Goal: Transaction & Acquisition: Obtain resource

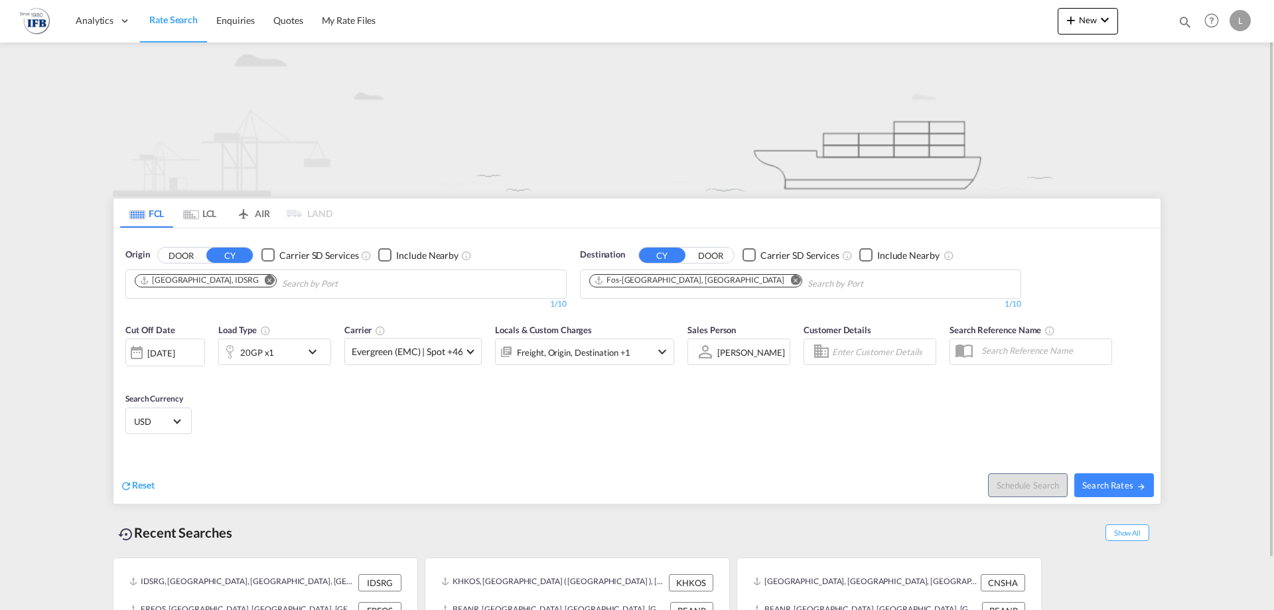
click at [354, 270] on md-chips-wrap "[GEOGRAPHIC_DATA], IDSRG" at bounding box center [273, 282] width 281 height 25
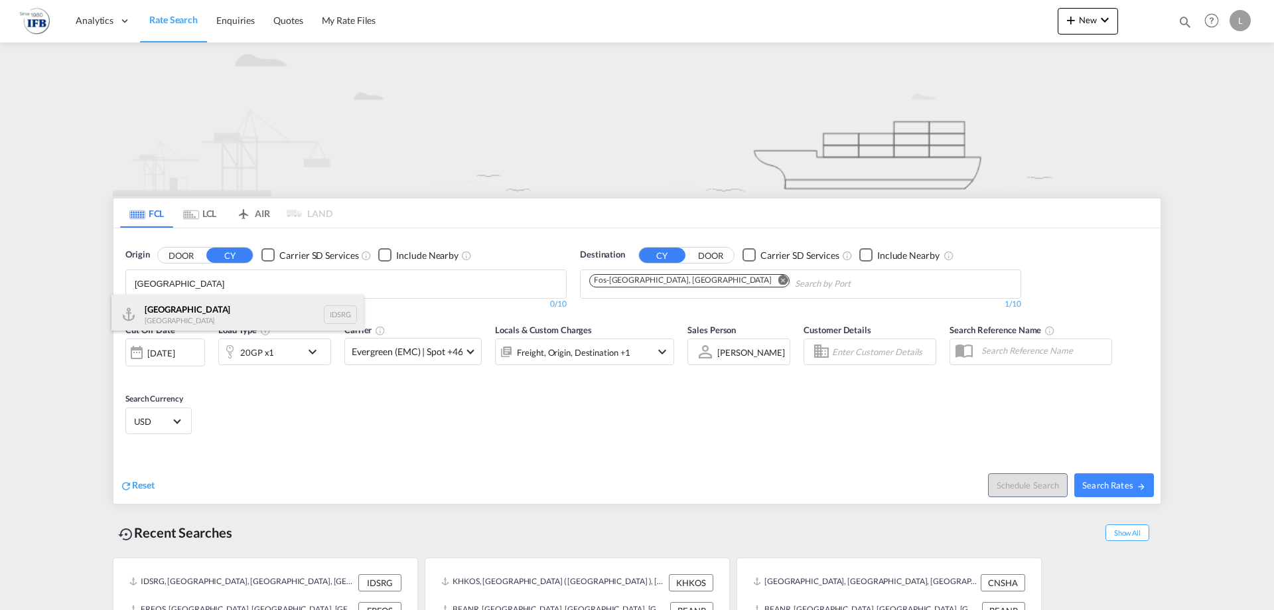
type input "[GEOGRAPHIC_DATA]"
click at [239, 307] on div "[GEOGRAPHIC_DATA] [GEOGRAPHIC_DATA] IDSRG" at bounding box center [238, 315] width 252 height 40
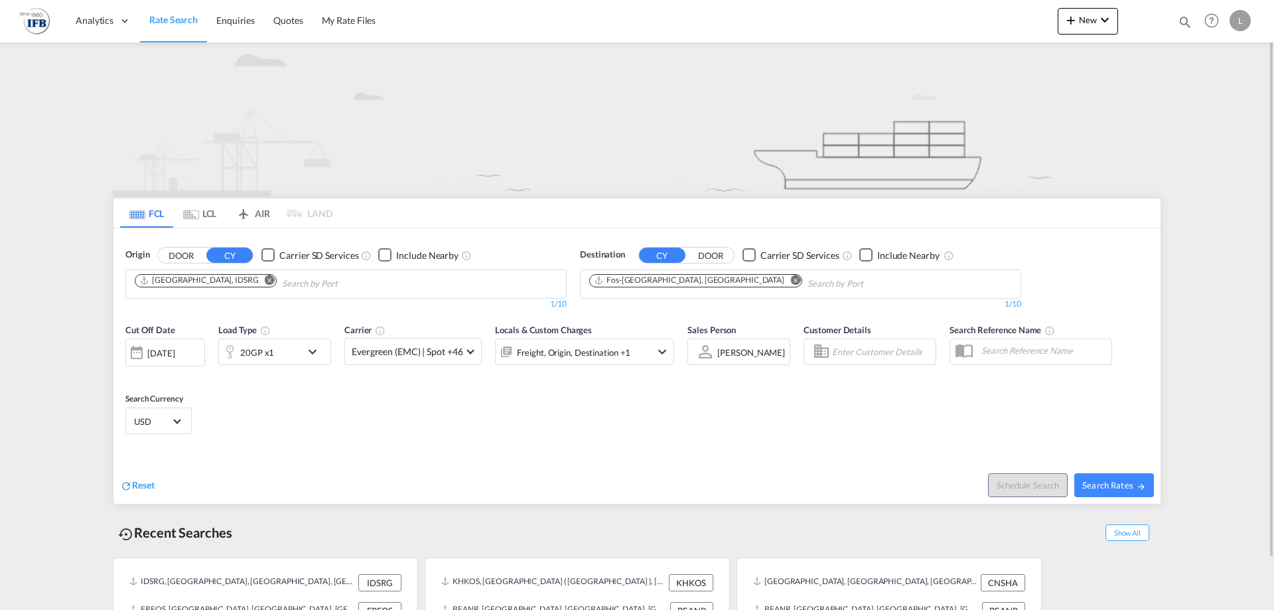
click at [292, 362] on div "20GP x1" at bounding box center [260, 352] width 82 height 27
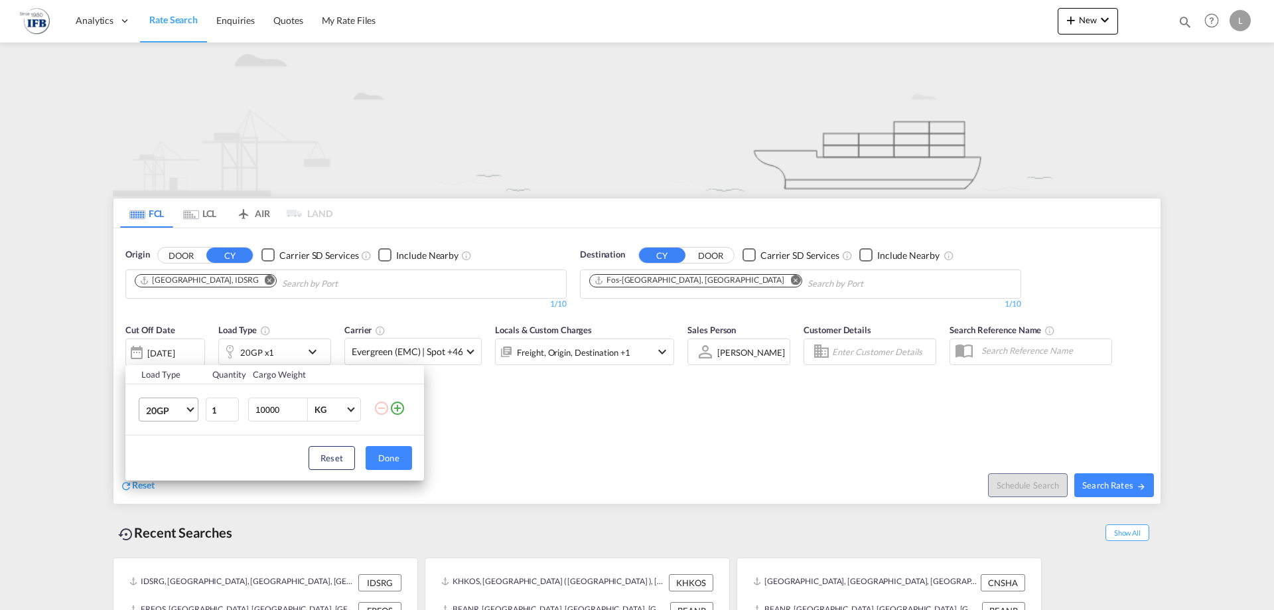
click at [163, 413] on span "20GP" at bounding box center [165, 410] width 38 height 13
click at [168, 465] on md-option "40HC" at bounding box center [180, 474] width 90 height 32
click at [386, 452] on button "Done" at bounding box center [389, 458] width 46 height 24
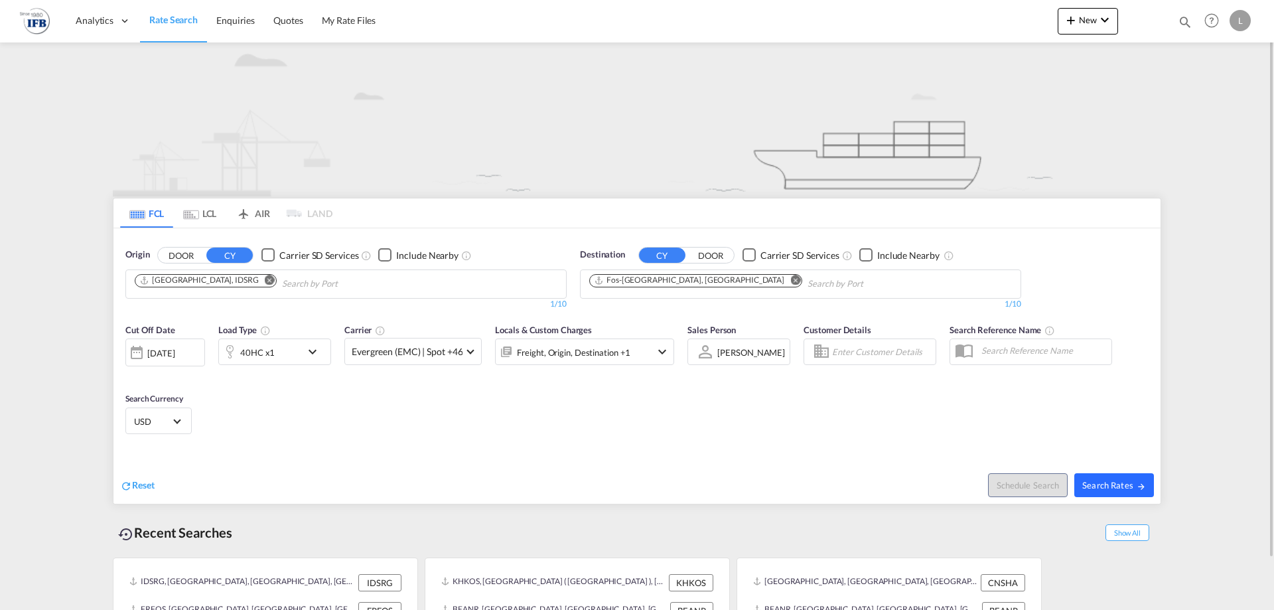
click at [1097, 485] on span "Search Rates" at bounding box center [1115, 485] width 64 height 11
type input "IDSRG to FRFOS / [DATE]"
